Goal: Task Accomplishment & Management: Complete application form

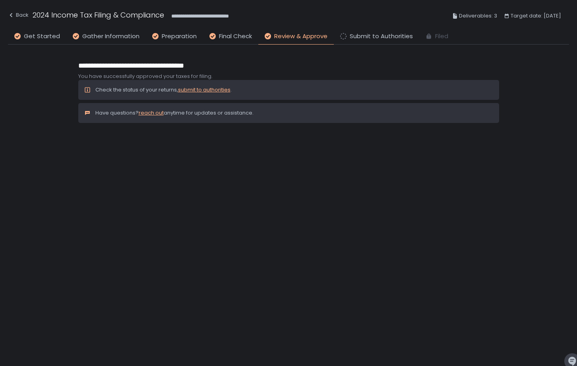
click at [293, 39] on span "Review & Approve" at bounding box center [300, 36] width 53 height 9
click at [362, 35] on span "Submit to Authorities" at bounding box center [381, 36] width 63 height 9
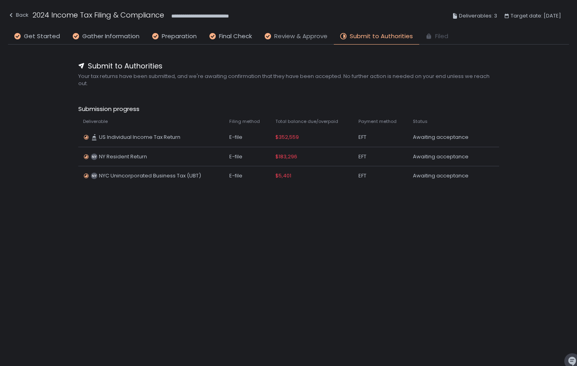
click at [322, 35] on span "Review & Approve" at bounding box center [300, 36] width 53 height 9
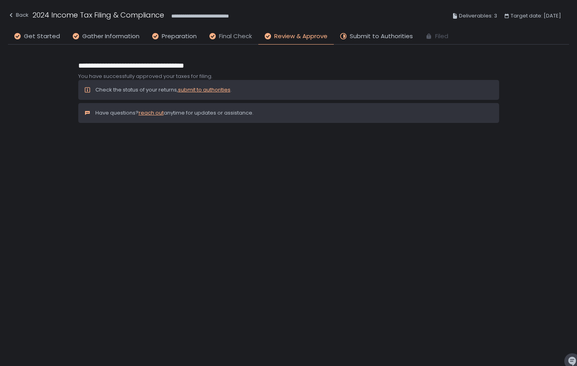
click at [233, 36] on span "Final Check" at bounding box center [235, 36] width 33 height 9
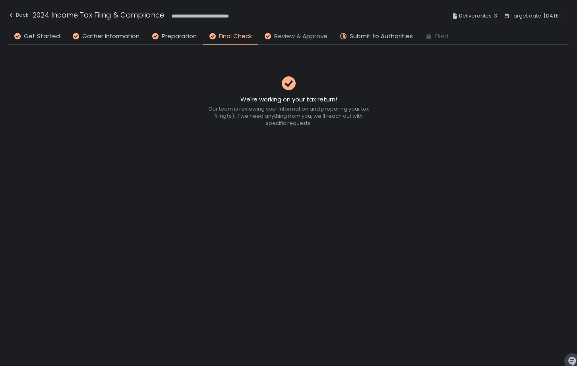
click at [295, 37] on span "Review & Approve" at bounding box center [300, 36] width 53 height 9
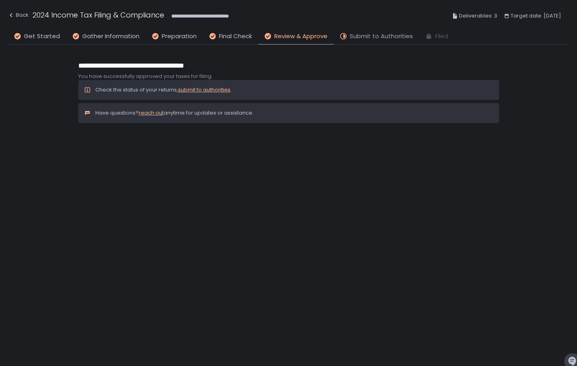
click at [374, 40] on span "Submit to Authorities" at bounding box center [381, 36] width 63 height 9
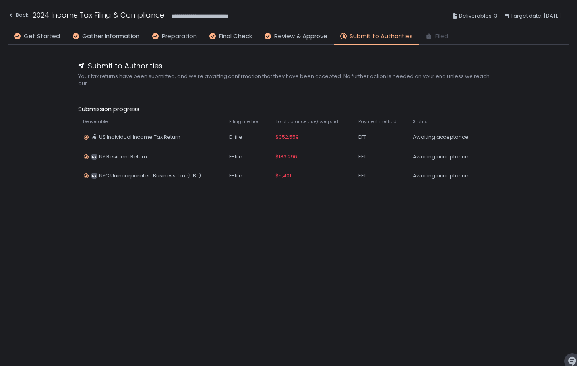
click at [322, 27] on div "**********" at bounding box center [288, 16] width 561 height 29
click at [307, 34] on span "Review & Approve" at bounding box center [300, 36] width 53 height 9
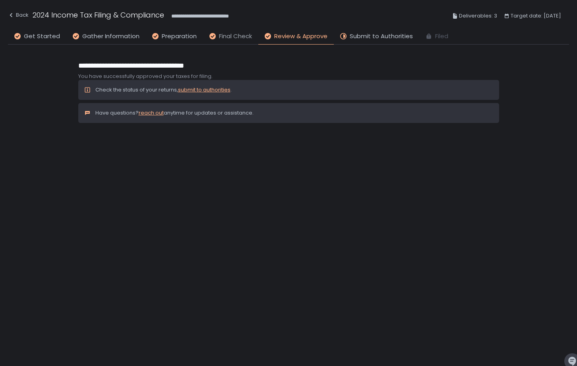
click at [230, 37] on span "Final Check" at bounding box center [235, 36] width 33 height 9
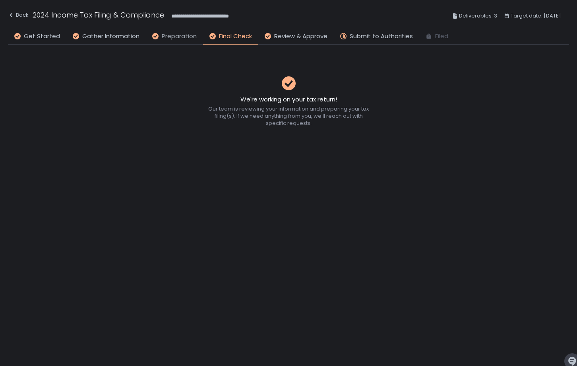
click at [190, 36] on span "Preparation" at bounding box center [179, 36] width 35 height 9
click at [232, 38] on span "Final Check" at bounding box center [235, 36] width 33 height 9
click at [280, 41] on li "Review & Approve" at bounding box center [296, 38] width 76 height 13
